Goal: Task Accomplishment & Management: Use online tool/utility

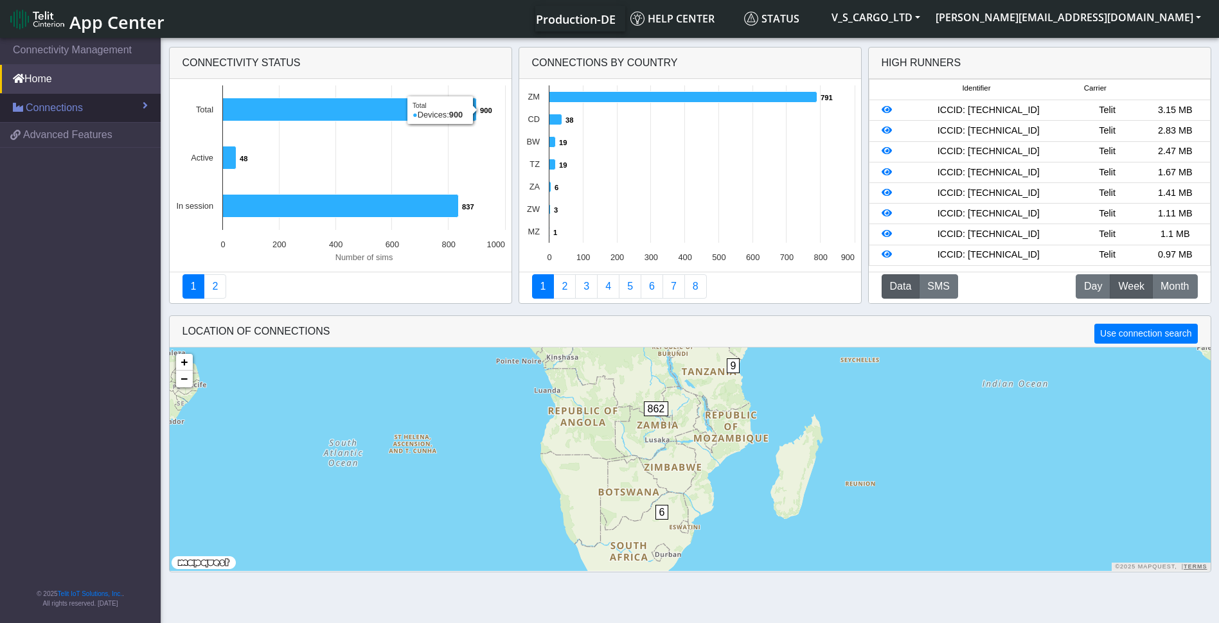
click at [66, 107] on span "Connections" at bounding box center [54, 107] width 57 height 15
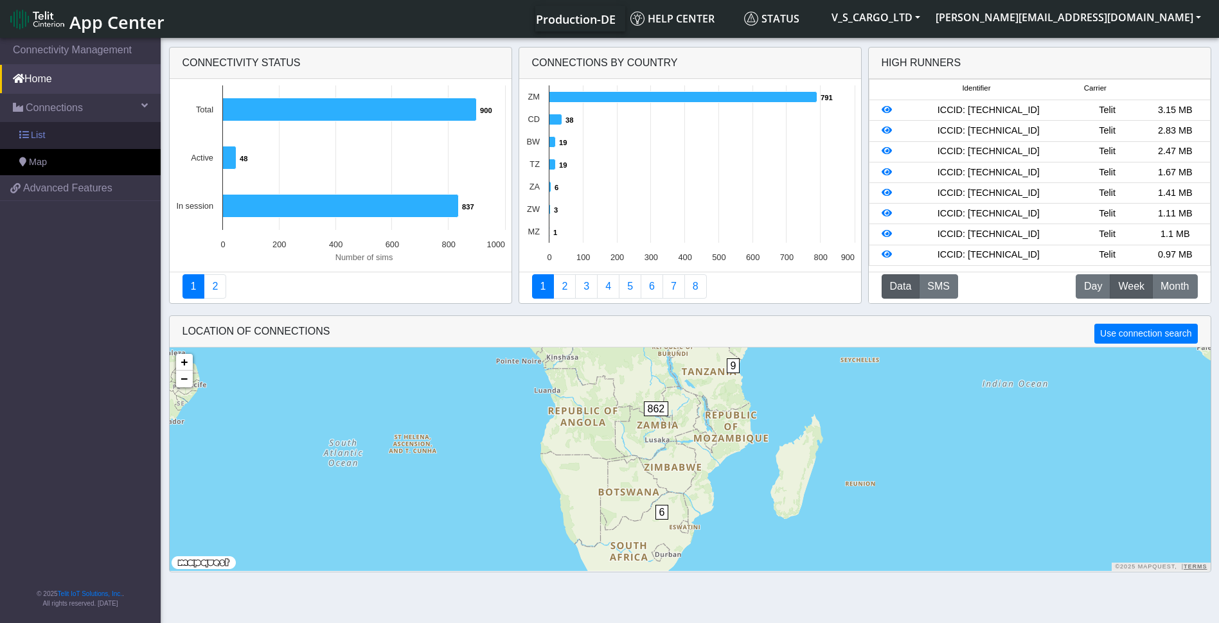
click at [56, 134] on link "List" at bounding box center [80, 135] width 161 height 27
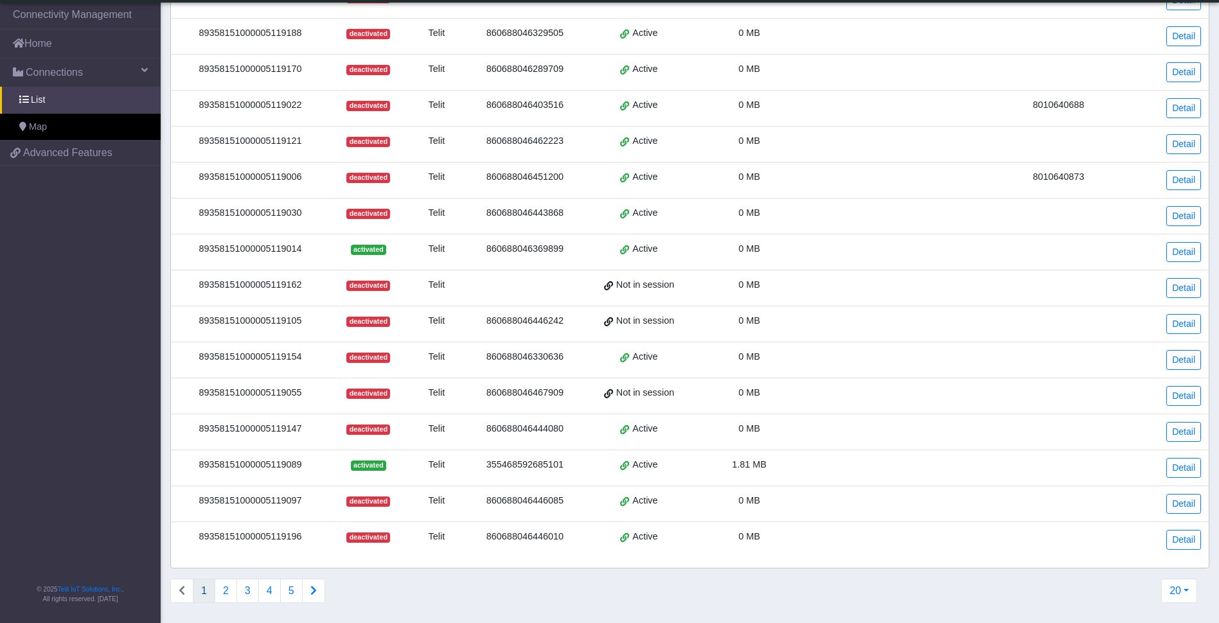
scroll to position [288, 0]
click at [1179, 589] on button "20" at bounding box center [1179, 590] width 36 height 24
click at [1146, 543] on button "1000" at bounding box center [1145, 540] width 102 height 21
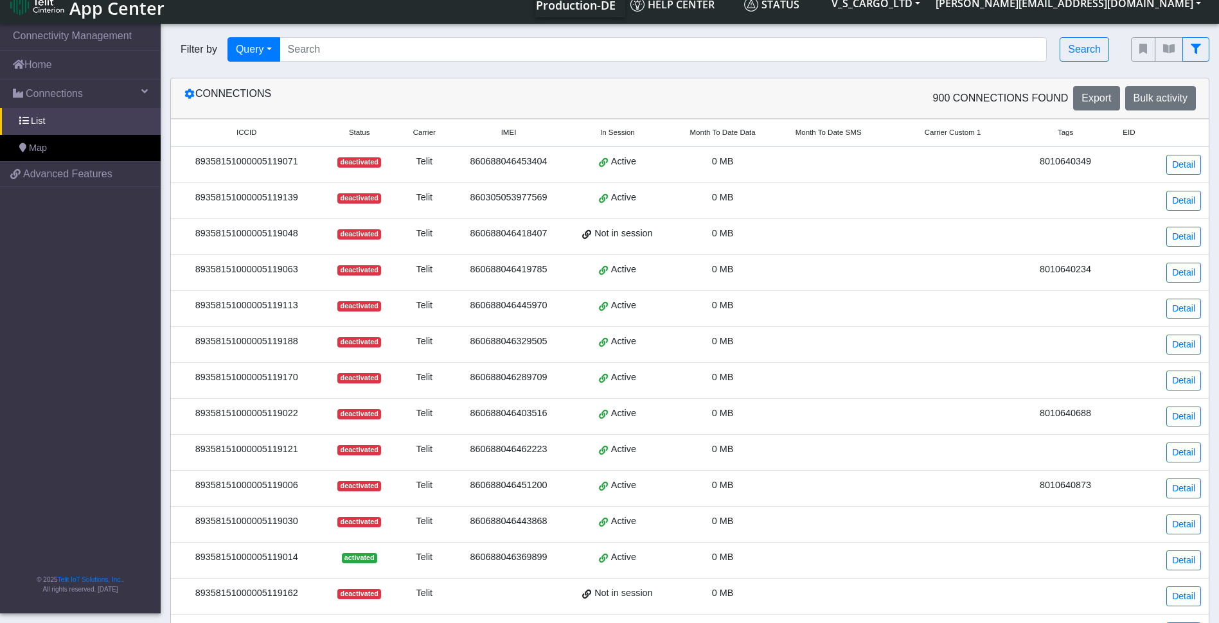
scroll to position [0, 0]
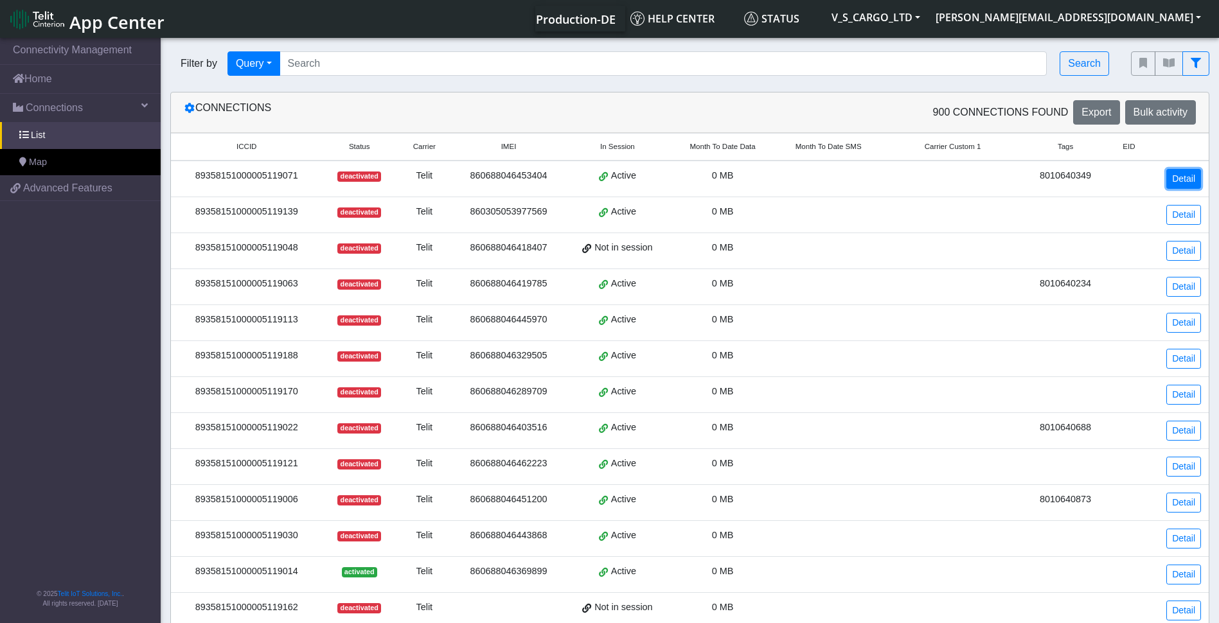
click at [1178, 175] on link "Detail" at bounding box center [1183, 179] width 35 height 20
